Goal: Information Seeking & Learning: Learn about a topic

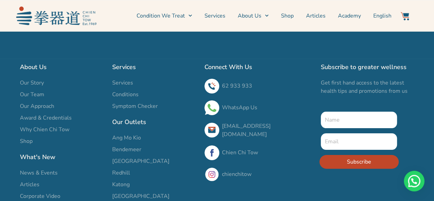
click at [116, 107] on span "Symptom Checker" at bounding box center [135, 106] width 46 height 8
click at [142, 107] on span "Symptom Checker" at bounding box center [135, 106] width 46 height 8
click at [130, 93] on span "Conditions" at bounding box center [125, 94] width 26 height 8
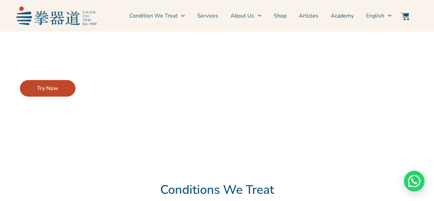
scroll to position [69, 0]
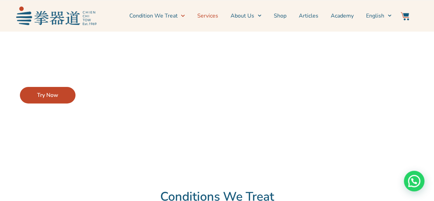
click at [218, 18] on link "Services" at bounding box center [207, 15] width 21 height 17
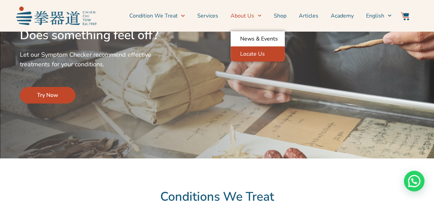
click at [252, 55] on link "Locate Us" at bounding box center [258, 53] width 54 height 15
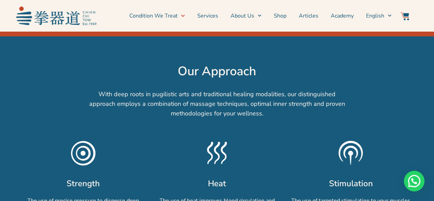
scroll to position [1130, 0]
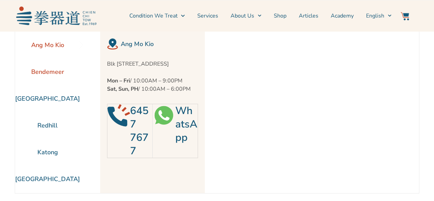
click at [54, 75] on li "Bendemeer" at bounding box center [47, 71] width 65 height 27
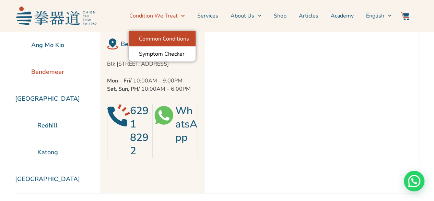
click at [160, 37] on link "Common Conditions" at bounding box center [162, 38] width 67 height 15
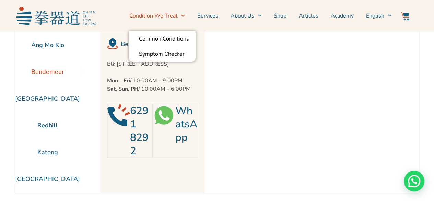
click at [171, 15] on link "Condition We Treat" at bounding box center [157, 15] width 56 height 17
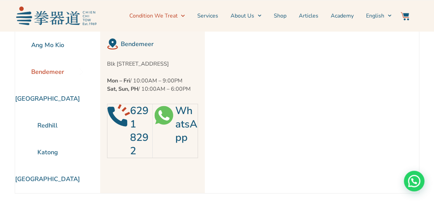
click at [185, 15] on icon "Menu" at bounding box center [183, 16] width 4 height 4
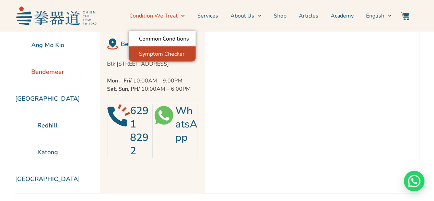
click at [173, 52] on link "Symptom Checker" at bounding box center [162, 53] width 67 height 15
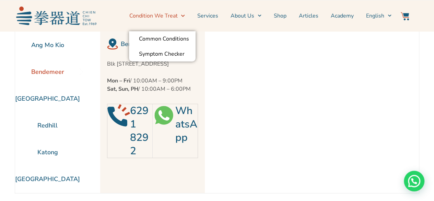
click at [179, 17] on link "Condition We Treat" at bounding box center [157, 15] width 56 height 17
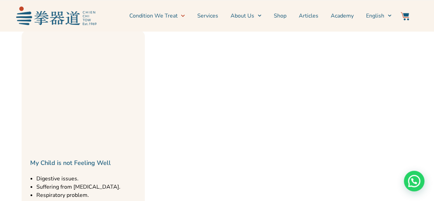
scroll to position [755, 0]
